Goal: Find specific page/section: Find specific page/section

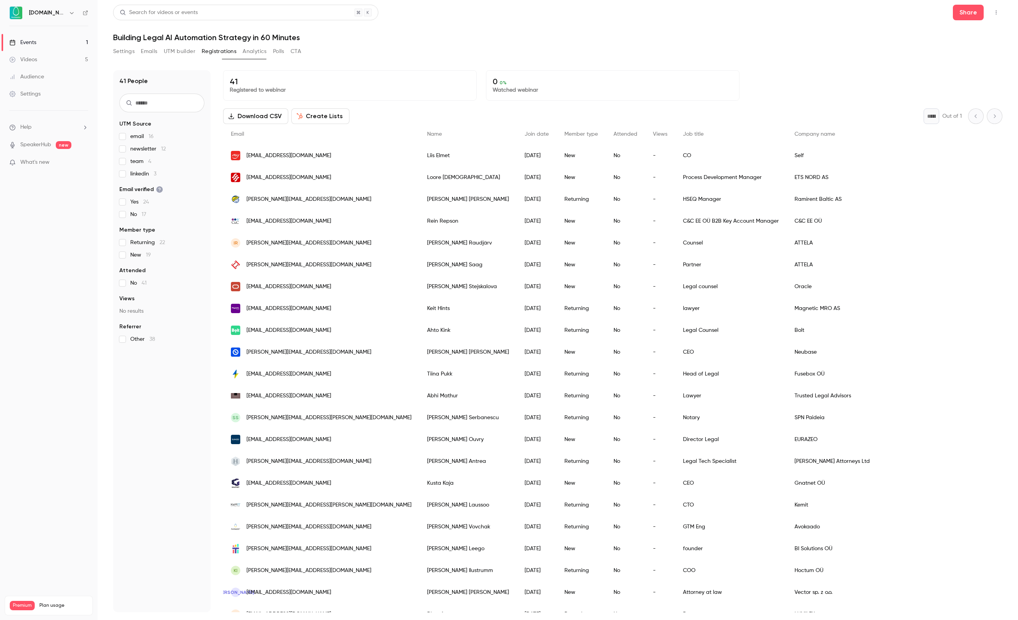
click at [138, 171] on span "linkedin 3" at bounding box center [143, 174] width 26 height 8
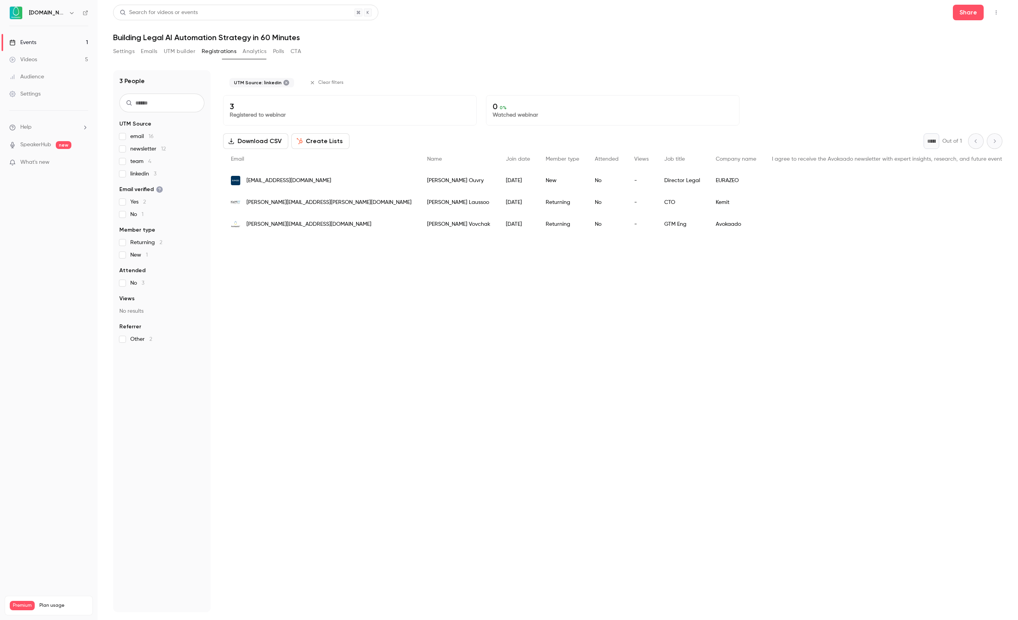
click at [138, 171] on span "linkedin 3" at bounding box center [143, 174] width 26 height 8
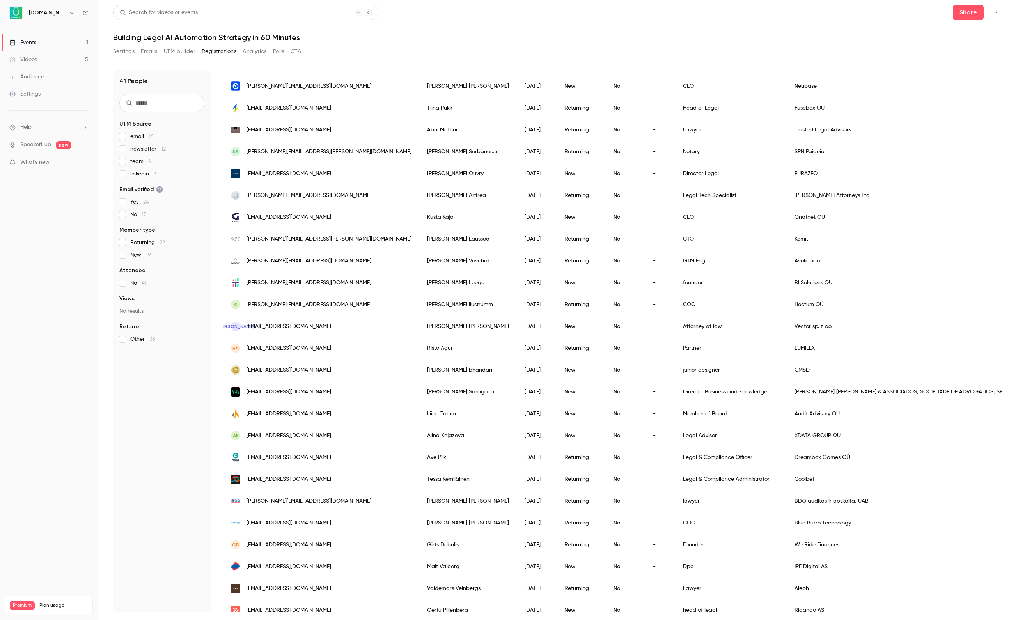
scroll to position [24, 0]
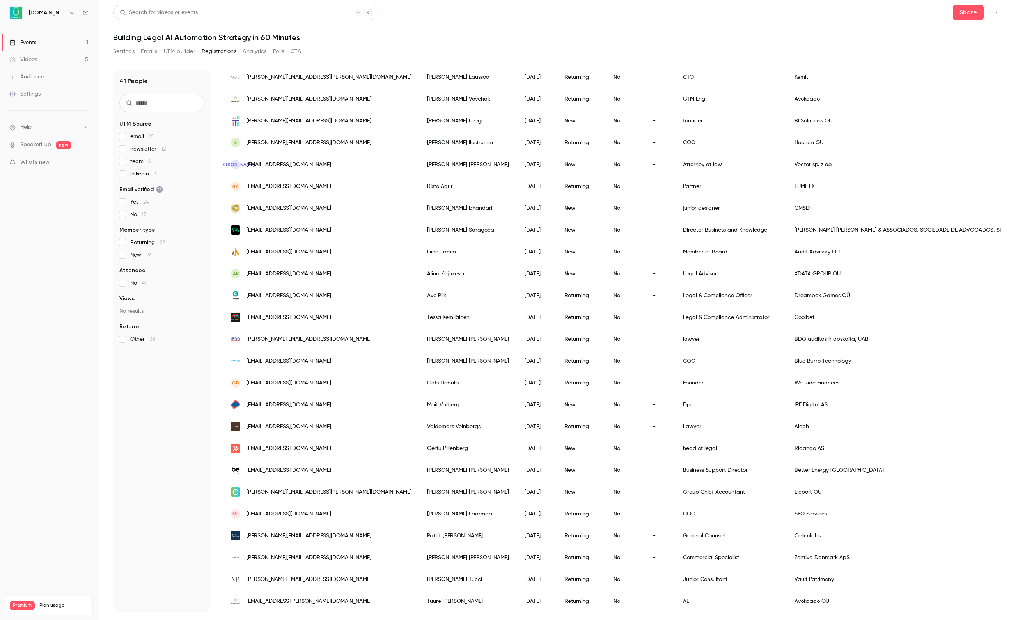
click at [139, 176] on span "linkedin 3" at bounding box center [143, 174] width 26 height 8
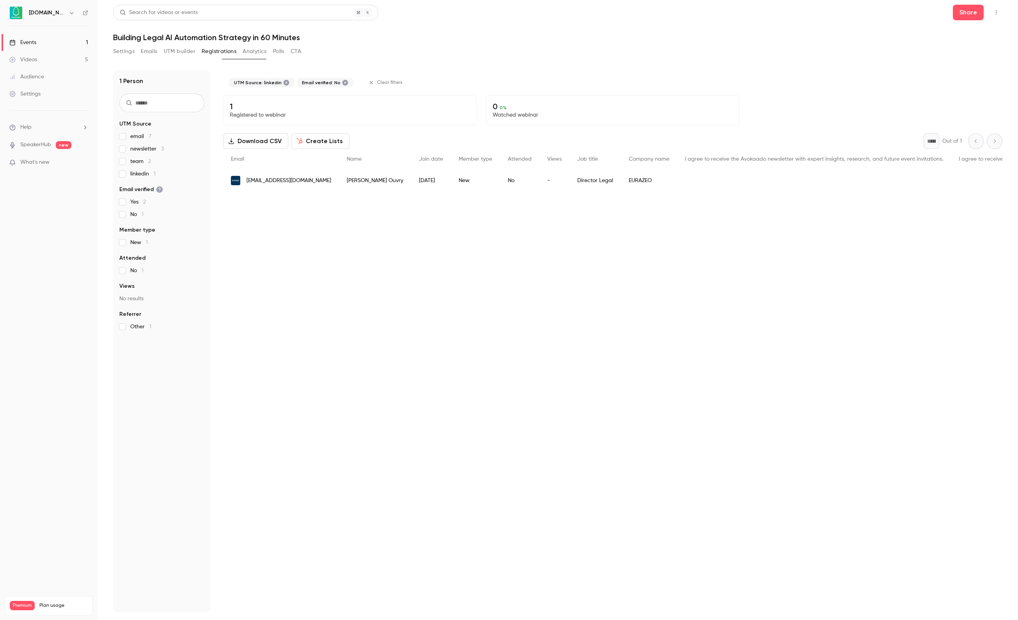
click at [122, 218] on label "No 1" at bounding box center [161, 215] width 85 height 8
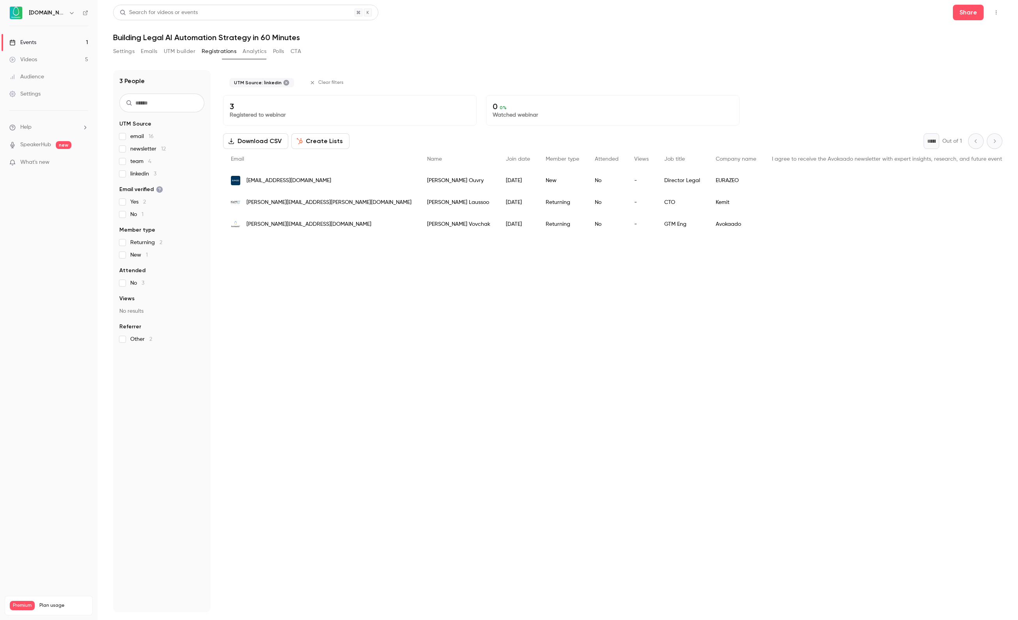
click at [120, 177] on label "linkedin 3" at bounding box center [161, 174] width 85 height 8
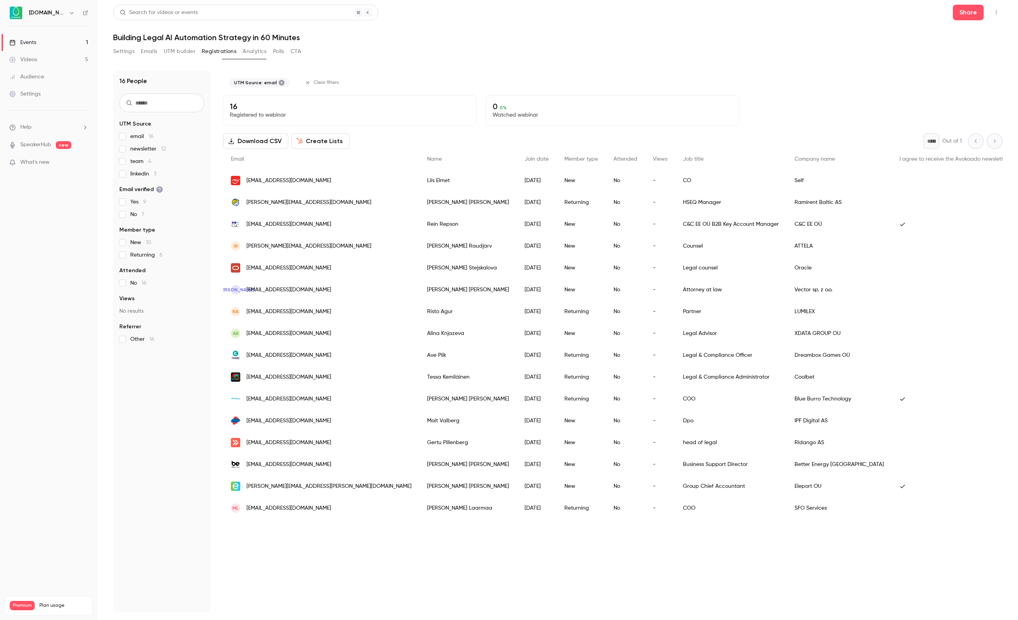
click at [122, 140] on div "email 16 newsletter 12 team 4 linkedin 3" at bounding box center [161, 155] width 85 height 45
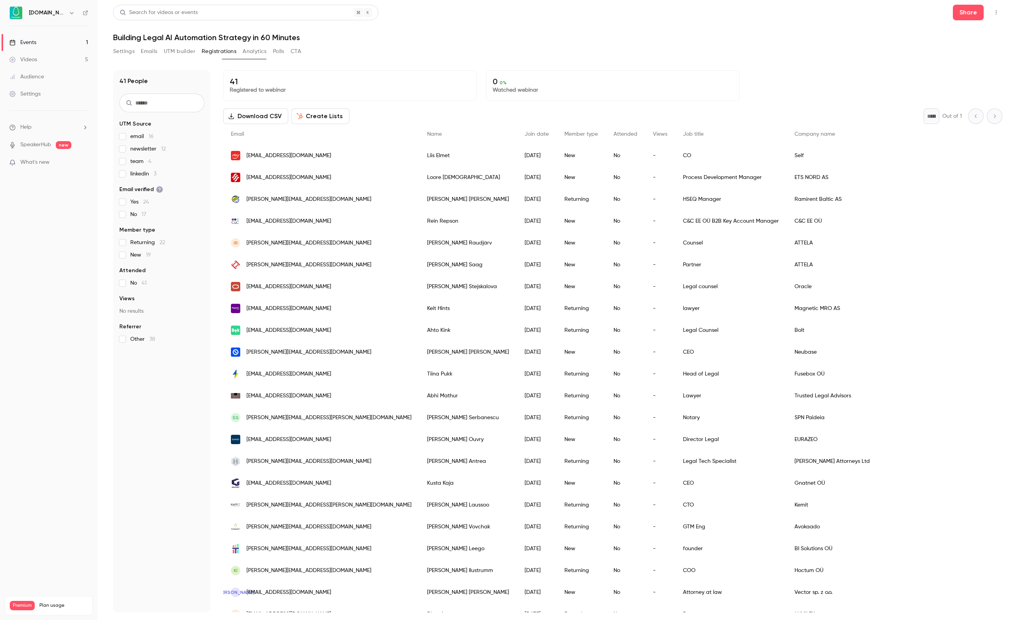
click at [58, 40] on link "Events 1" at bounding box center [48, 42] width 97 height 17
